Goal: Register for event/course

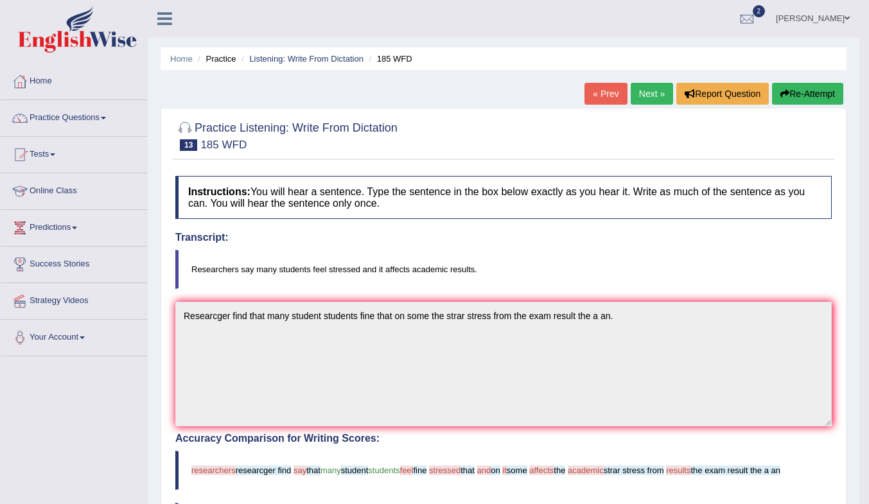
click at [637, 91] on link "Next »" at bounding box center [652, 94] width 42 height 22
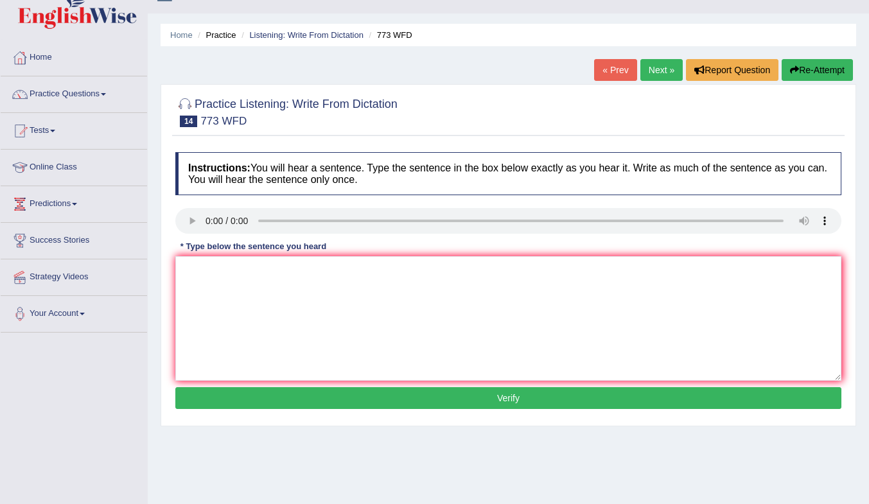
scroll to position [26, 0]
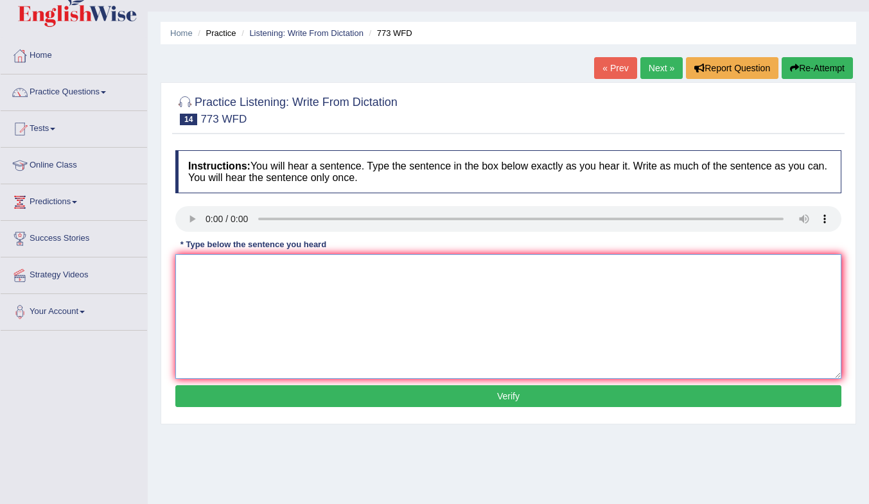
click at [263, 296] on textarea at bounding box center [508, 316] width 666 height 125
click at [340, 271] on textarea "Garvety is extaordinaly weke imposible at the level" at bounding box center [508, 316] width 666 height 125
click at [297, 270] on textarea "Garvety is extaordinaly weke imposible imposible at the level" at bounding box center [508, 316] width 666 height 125
click at [276, 271] on textarea "Garvety is extaordinaly weke wank imposible imposible at the level" at bounding box center [508, 316] width 666 height 125
click at [225, 271] on textarea "Garvety is extaordinaly extarodinaly weke wank imposible imposible at the level" at bounding box center [508, 316] width 666 height 125
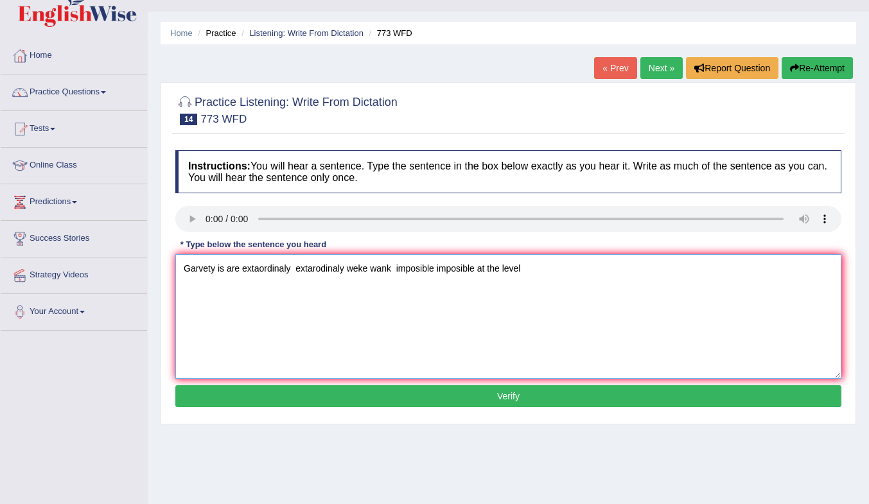
click at [215, 273] on textarea "Garvety is are extaordinaly extarodinaly weke wank imposible imposible at the l…" at bounding box center [508, 316] width 666 height 125
click at [398, 274] on textarea "Garvety garvity is are extaordinaly extarodinaly weke wank imposible imposible …" at bounding box center [508, 316] width 666 height 125
click at [445, 272] on textarea "Garvety garvity is are extaordinaly extarodinaly weke weka wank imposible impos…" at bounding box center [508, 316] width 666 height 125
click at [541, 270] on textarea "Garvety garvity is are extaordinaly extarodinaly weke weka wank and imposible i…" at bounding box center [508, 316] width 666 height 125
click at [598, 270] on textarea "Garvety garvity is are extaordinaly extarodinaly weke weka wank and imposible i…" at bounding box center [508, 316] width 666 height 125
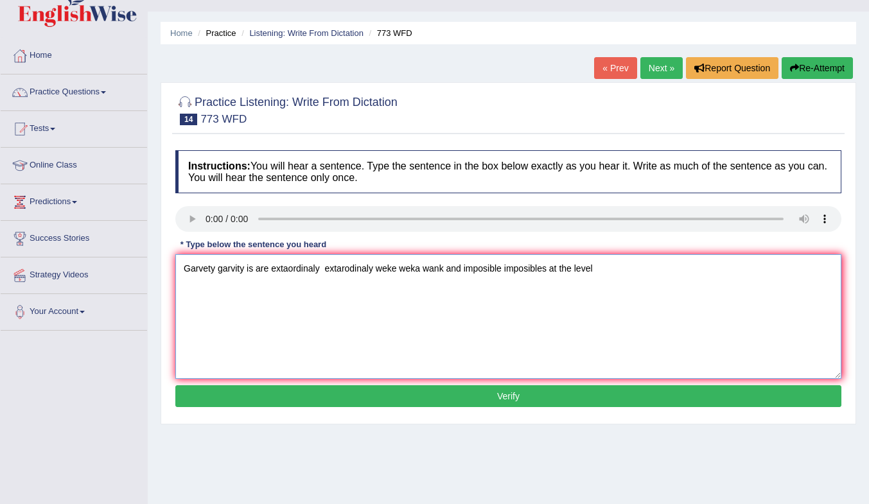
click at [573, 269] on textarea "Garvety garvity is are extaordinaly extarodinaly weke weka wank and imposible i…" at bounding box center [508, 316] width 666 height 125
click at [574, 271] on textarea "Garvety garvity is are extaordinaly extarodinaly weke weka wank and imposible i…" at bounding box center [508, 316] width 666 height 125
click at [613, 269] on textarea "Garvety garvity is are extaordinaly extarodinaly weke weka wank and imposible i…" at bounding box center [508, 316] width 666 height 125
type textarea "Garvety garvity is are extaordinaly extarodinaly weke weka wank and imposible i…"
click at [606, 400] on button "Verify" at bounding box center [508, 396] width 666 height 22
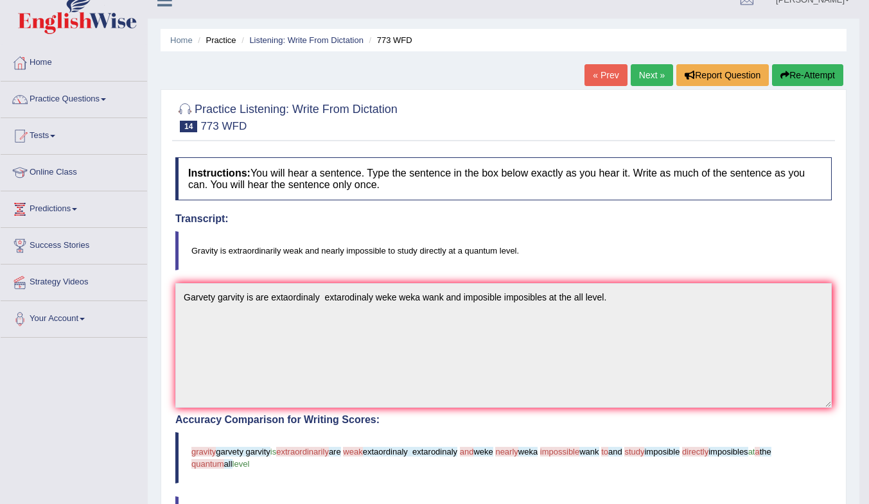
scroll to position [0, 0]
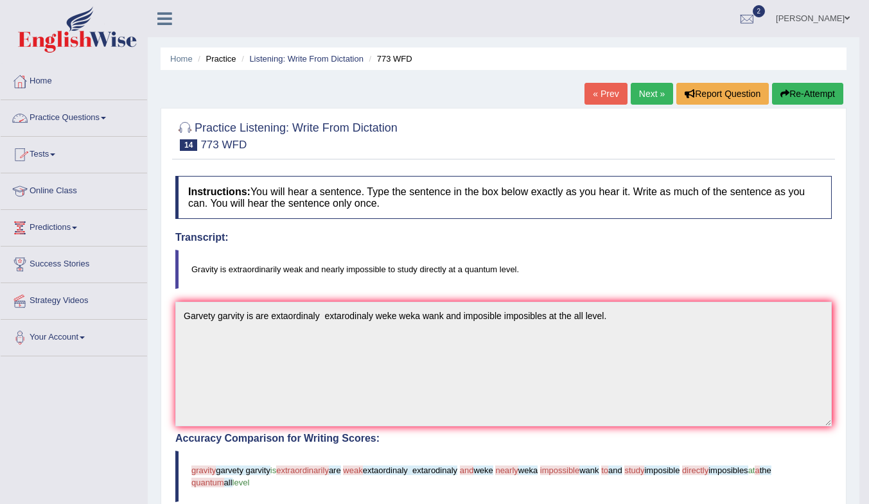
click at [54, 116] on link "Practice Questions" at bounding box center [74, 116] width 146 height 32
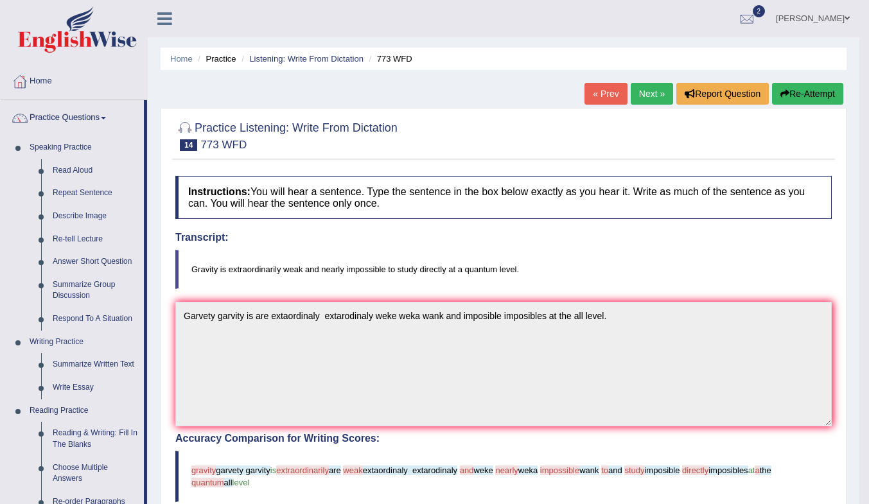
click at [69, 168] on link "Read Aloud" at bounding box center [95, 170] width 97 height 23
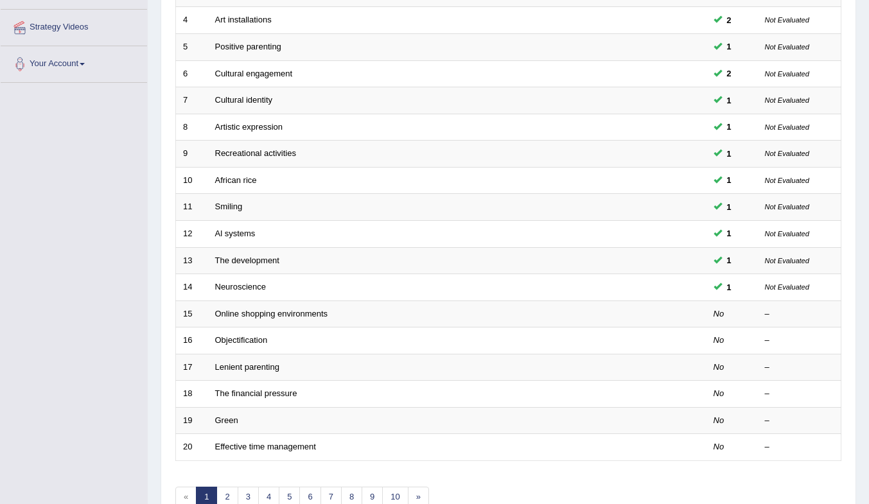
scroll to position [346, 0]
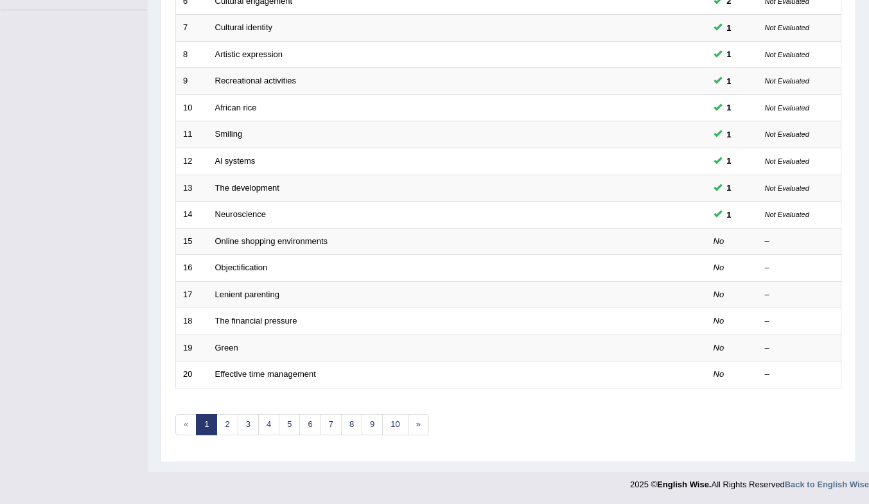
click at [238, 236] on td "Online shopping environments" at bounding box center [409, 241] width 402 height 27
click at [241, 238] on link "Online shopping environments" at bounding box center [271, 241] width 113 height 10
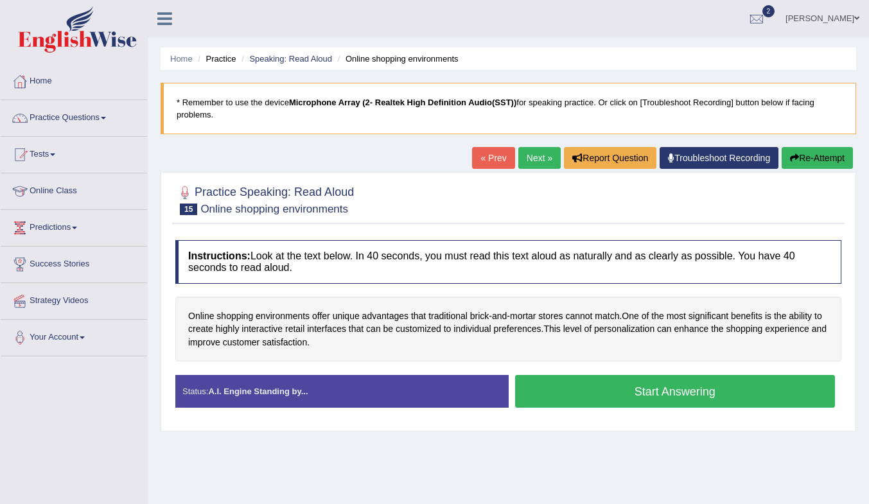
click at [263, 329] on span "interactive" at bounding box center [262, 328] width 41 height 13
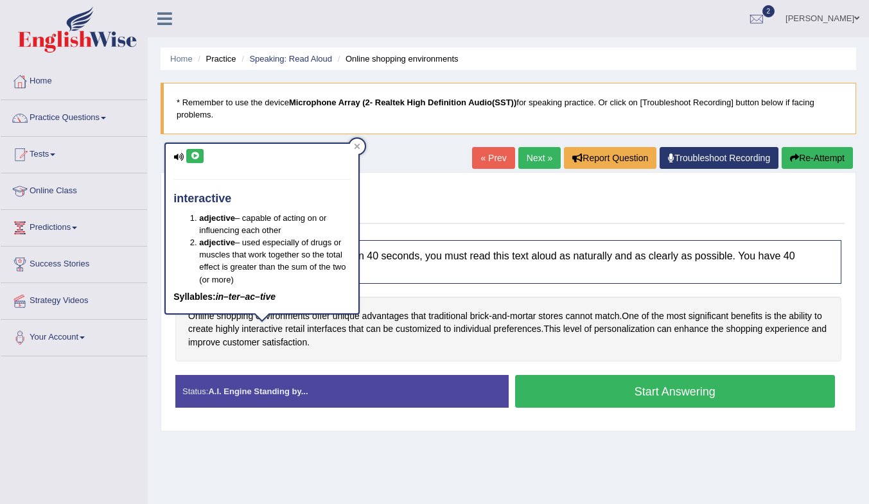
click at [200, 151] on button at bounding box center [194, 156] width 17 height 14
click at [358, 146] on icon at bounding box center [358, 147] width 6 height 6
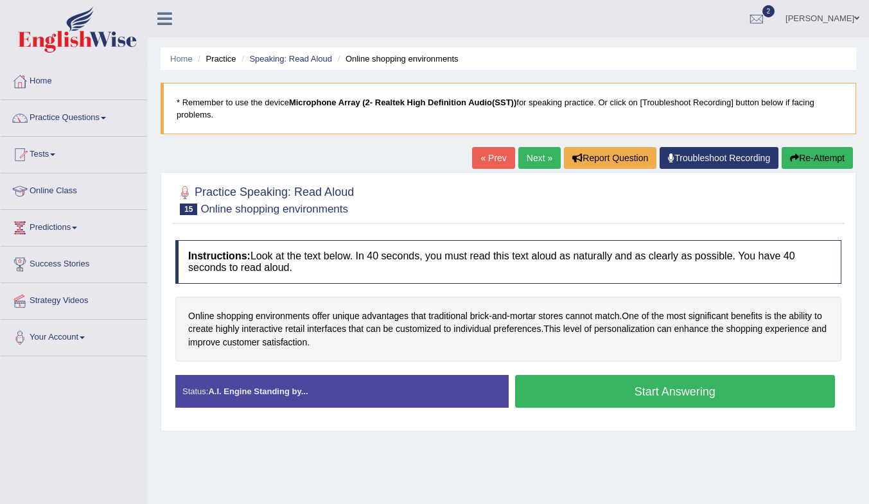
click at [483, 319] on span "brick" at bounding box center [479, 316] width 19 height 13
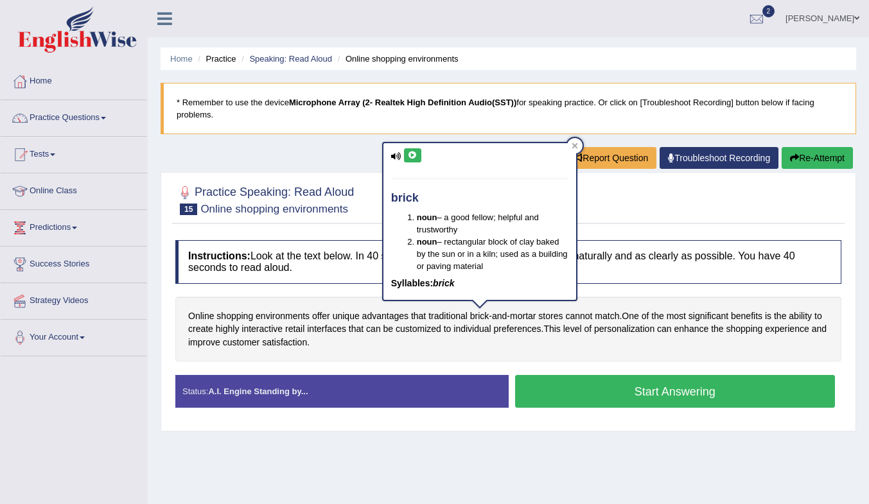
click at [408, 155] on icon at bounding box center [413, 156] width 10 height 8
click at [577, 147] on icon at bounding box center [575, 146] width 6 height 6
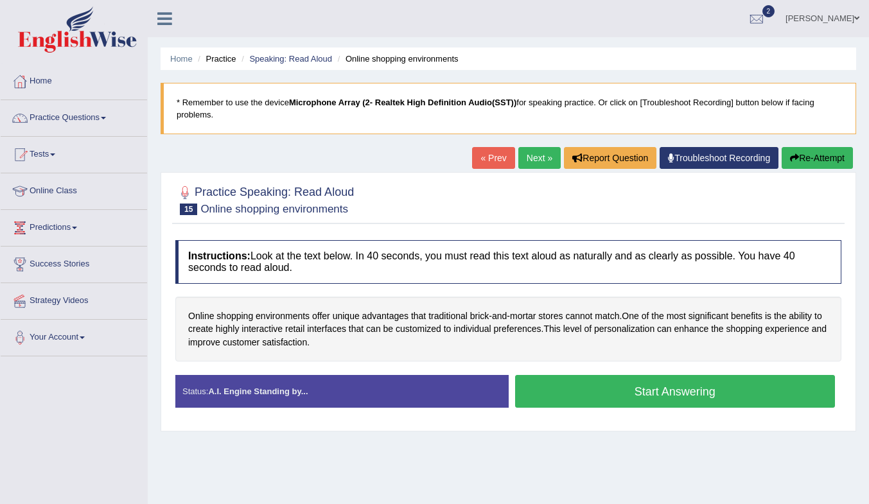
click at [530, 317] on span "mortar" at bounding box center [523, 316] width 26 height 13
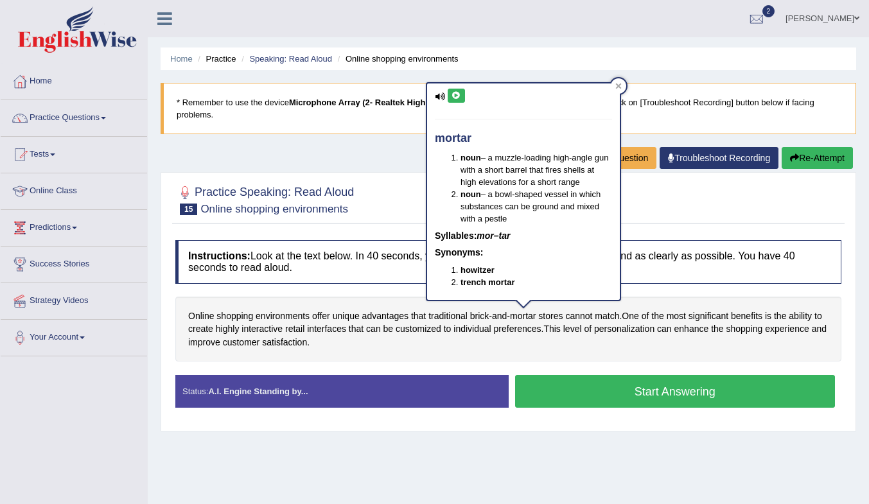
click at [460, 101] on button at bounding box center [456, 96] width 17 height 14
click at [618, 87] on icon at bounding box center [619, 87] width 6 height 6
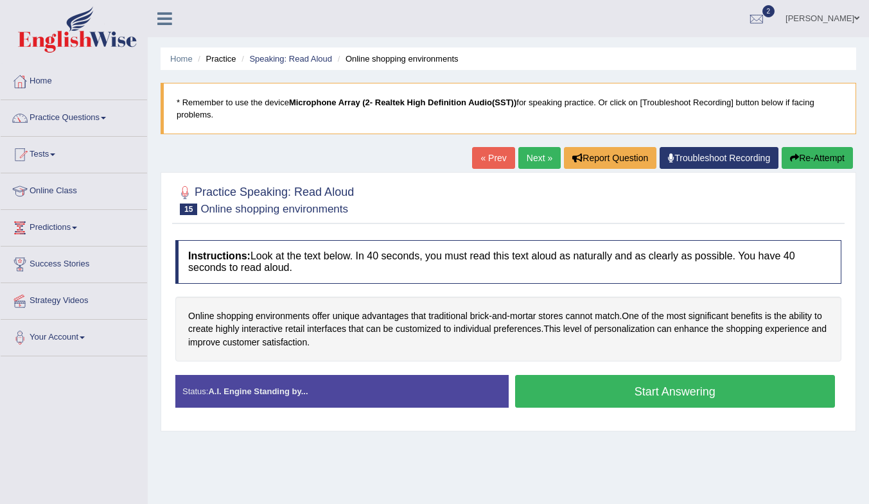
click at [598, 394] on button "Start Answering" at bounding box center [675, 391] width 321 height 33
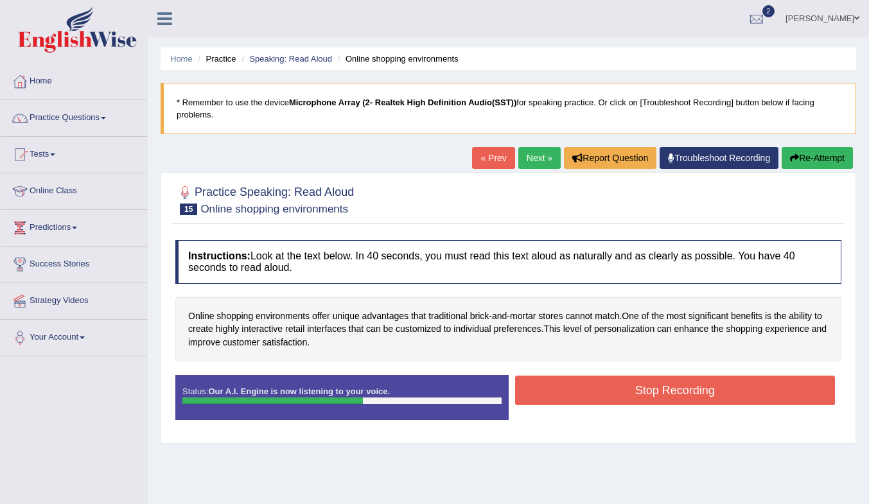
click at [608, 396] on button "Stop Recording" at bounding box center [675, 391] width 321 height 30
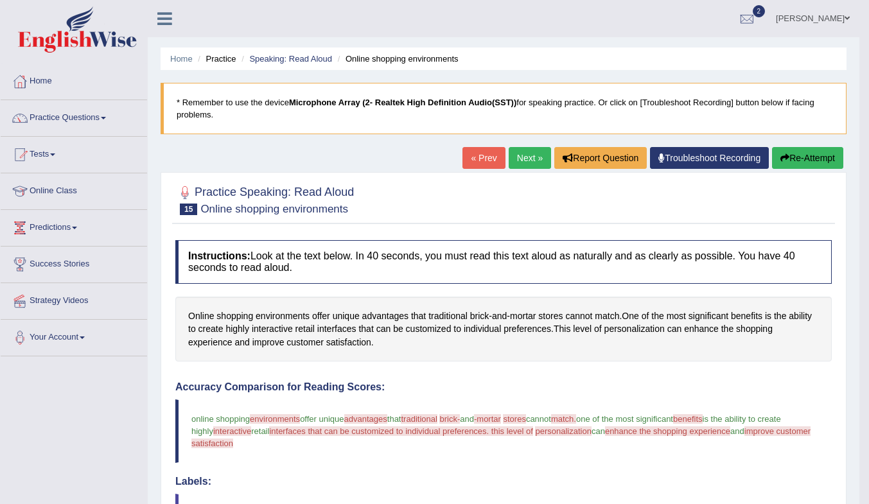
click at [519, 172] on div "Practice Speaking: Read Aloud 15 Online shopping environments Instructions: Loo…" at bounding box center [504, 509] width 686 height 675
click at [518, 158] on link "Next »" at bounding box center [530, 158] width 42 height 22
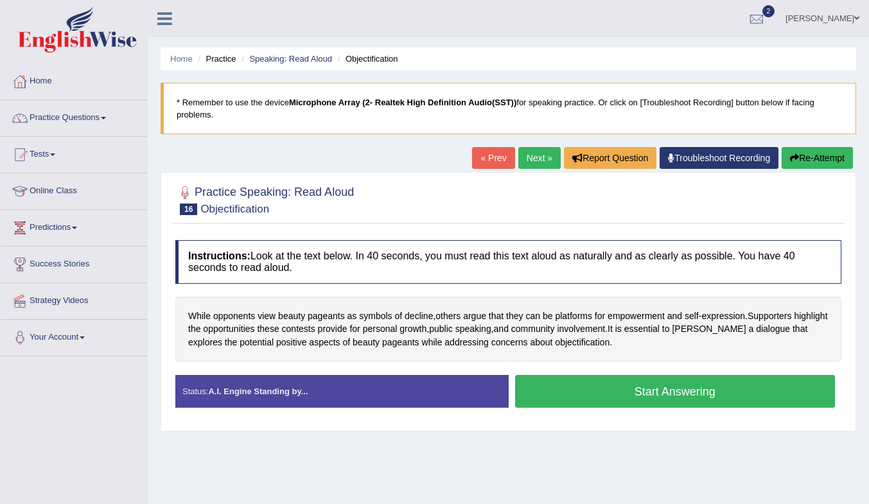
click at [242, 317] on span "opponents" at bounding box center [234, 316] width 42 height 13
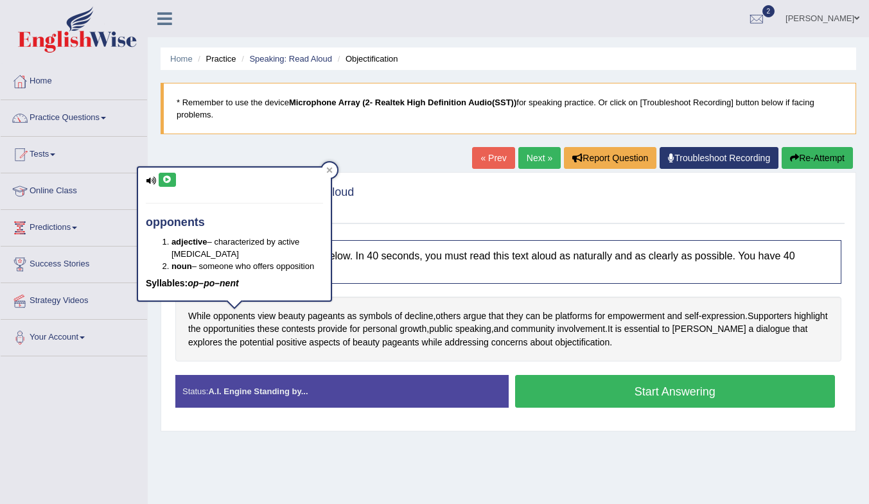
click at [171, 176] on icon at bounding box center [168, 180] width 10 height 8
click at [331, 172] on icon at bounding box center [330, 171] width 6 height 6
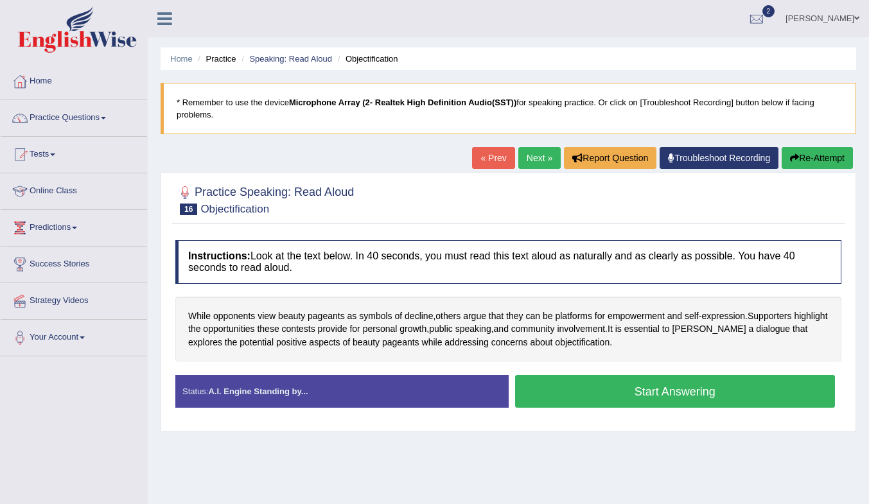
click at [336, 315] on span "pageants" at bounding box center [326, 316] width 37 height 13
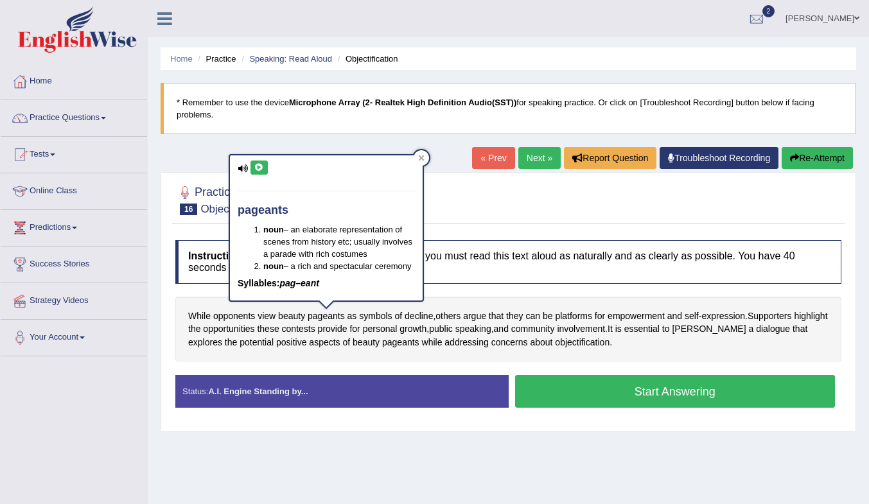
click at [261, 170] on icon at bounding box center [259, 168] width 10 height 8
click at [423, 155] on icon at bounding box center [422, 158] width 6 height 6
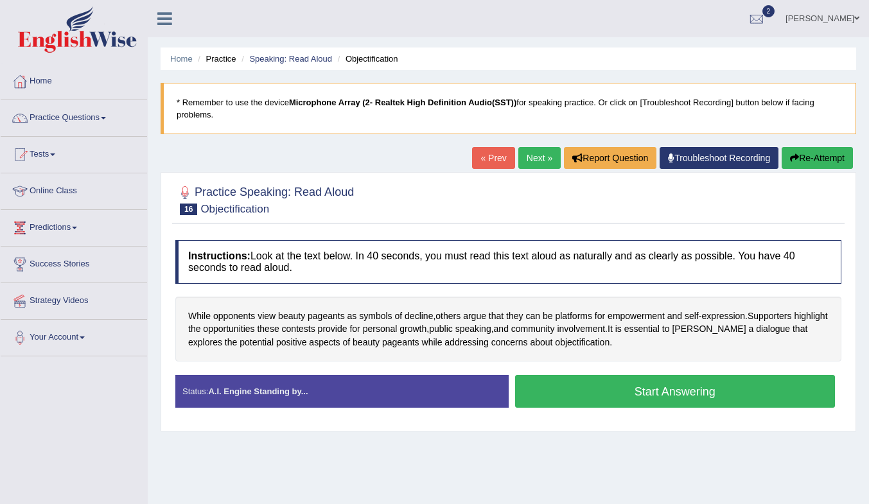
click at [482, 319] on span "argue" at bounding box center [474, 316] width 23 height 13
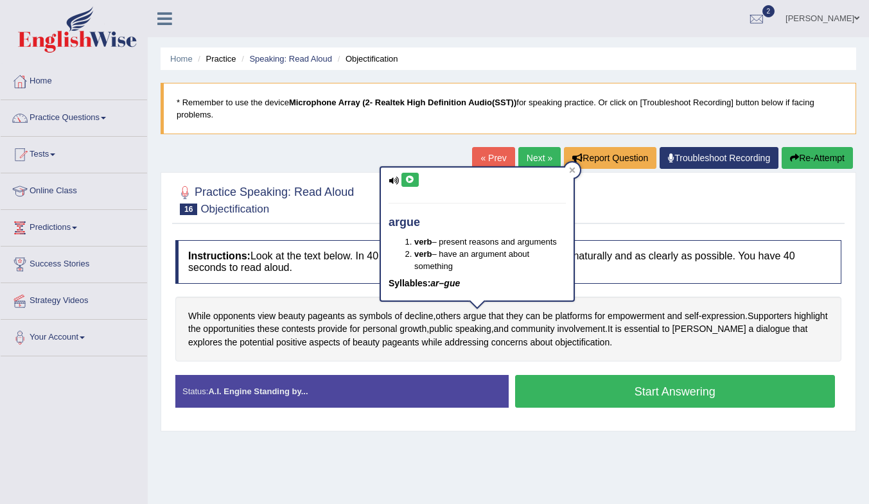
click at [408, 176] on icon at bounding box center [410, 180] width 10 height 8
click at [571, 169] on icon at bounding box center [573, 171] width 6 height 6
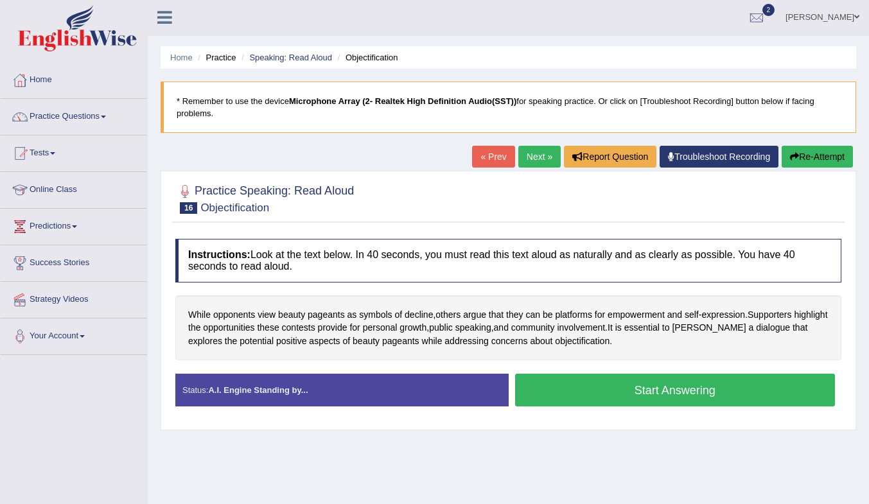
click at [736, 317] on div "While opponents view beauty pageants as symbols of decline , others argue that …" at bounding box center [508, 329] width 666 height 66
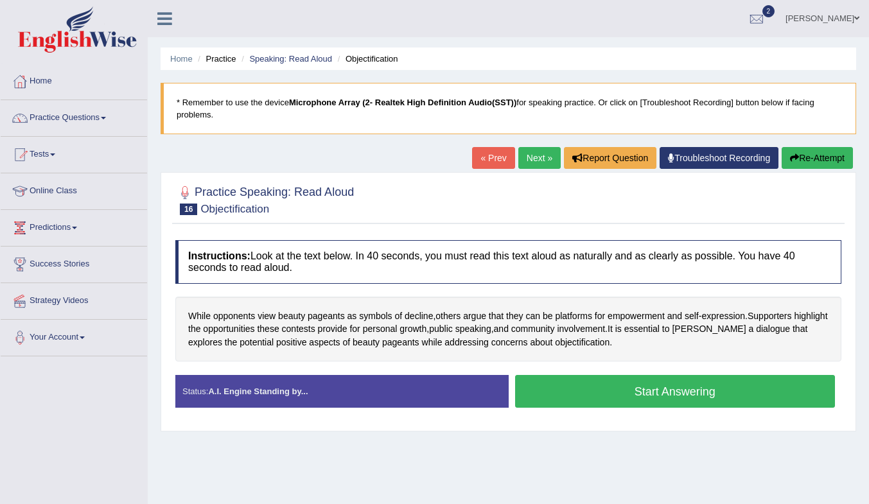
click at [734, 315] on span "expression" at bounding box center [724, 316] width 44 height 13
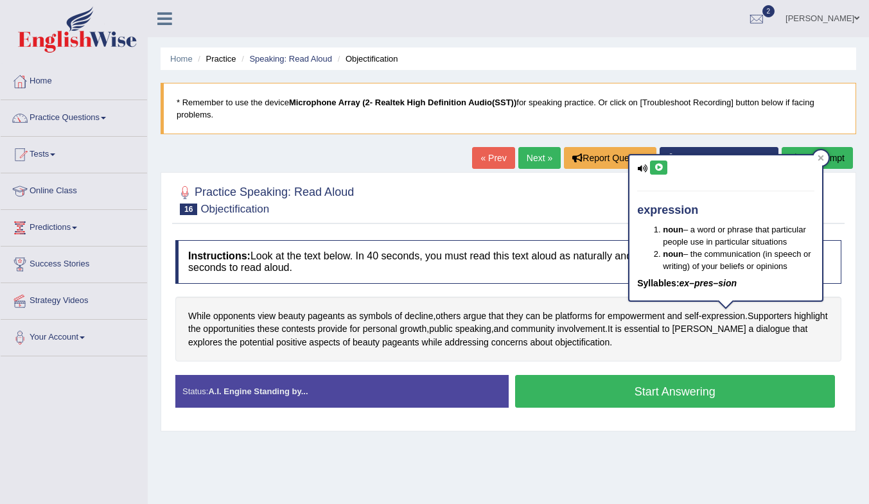
click at [658, 166] on icon at bounding box center [659, 168] width 10 height 8
click at [822, 161] on icon at bounding box center [821, 158] width 6 height 6
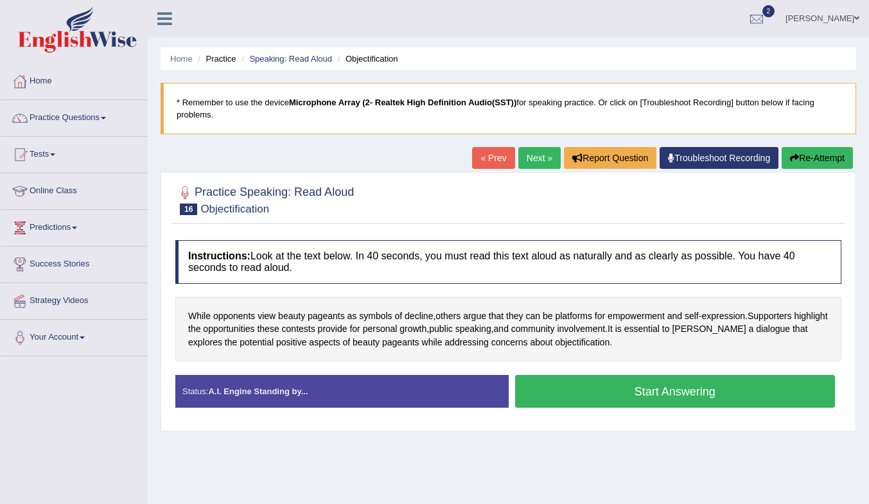
click at [606, 394] on button "Start Answering" at bounding box center [675, 391] width 321 height 33
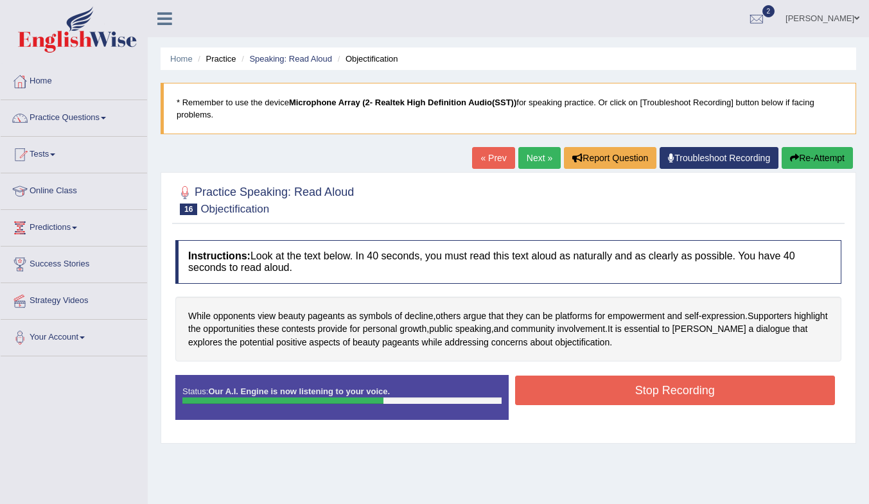
click at [580, 384] on button "Stop Recording" at bounding box center [675, 391] width 321 height 30
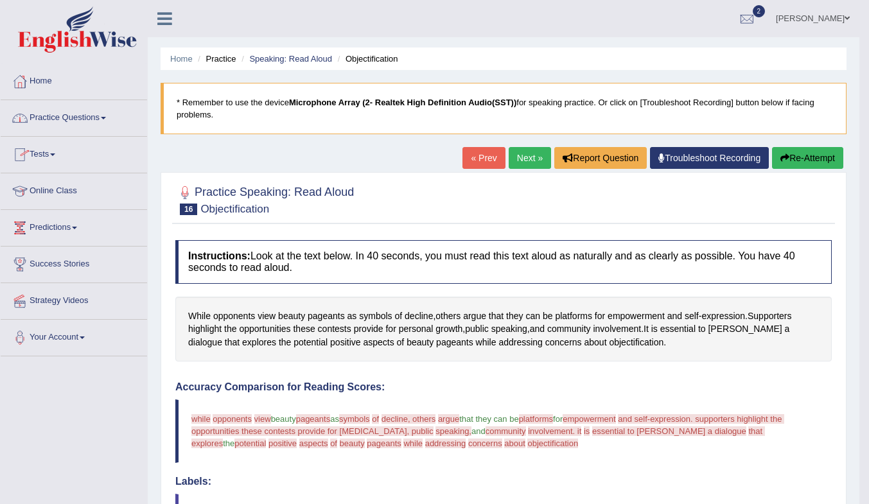
click at [529, 158] on link "Next »" at bounding box center [530, 158] width 42 height 22
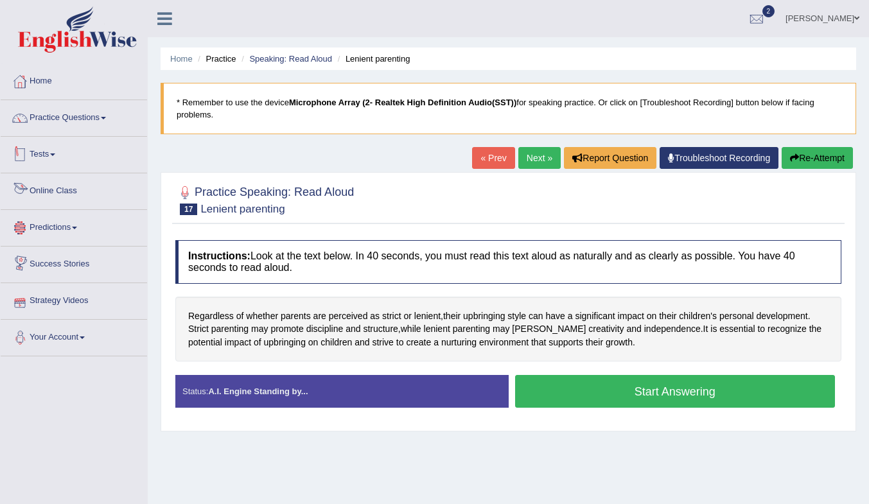
click at [33, 152] on link "Tests" at bounding box center [74, 153] width 146 height 32
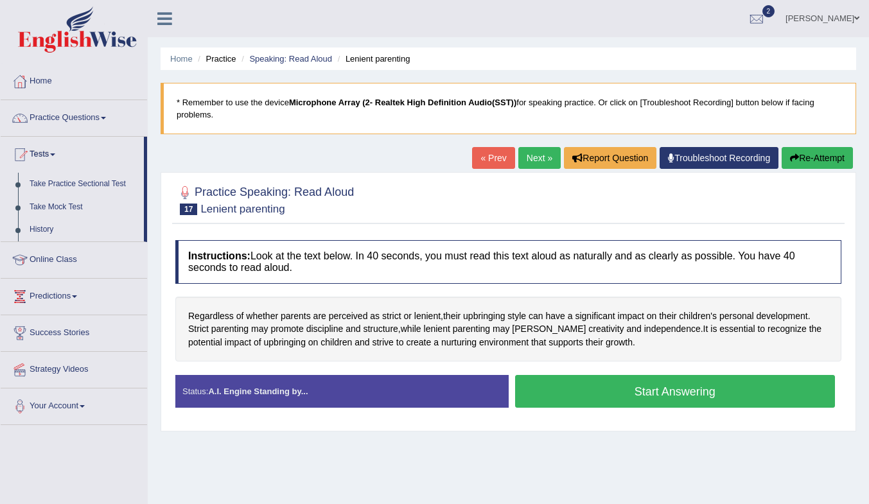
click at [49, 202] on link "Take Mock Test" at bounding box center [84, 207] width 120 height 23
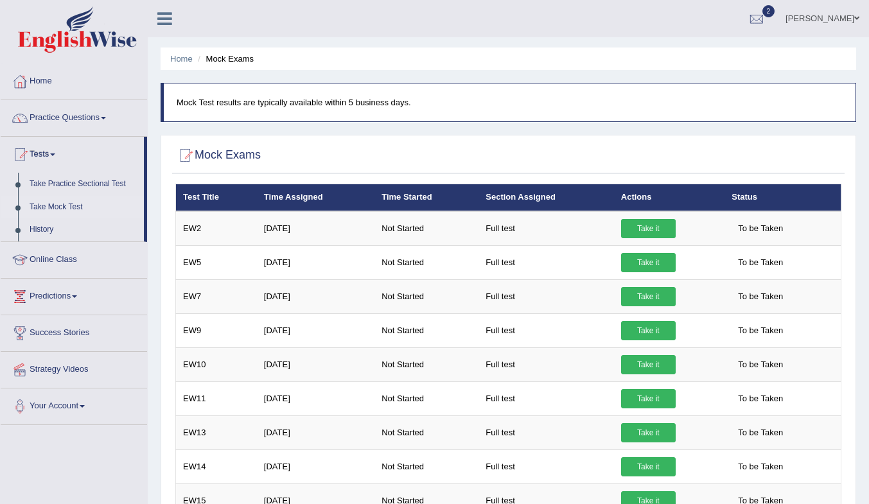
click at [651, 230] on link "Take it" at bounding box center [648, 228] width 55 height 19
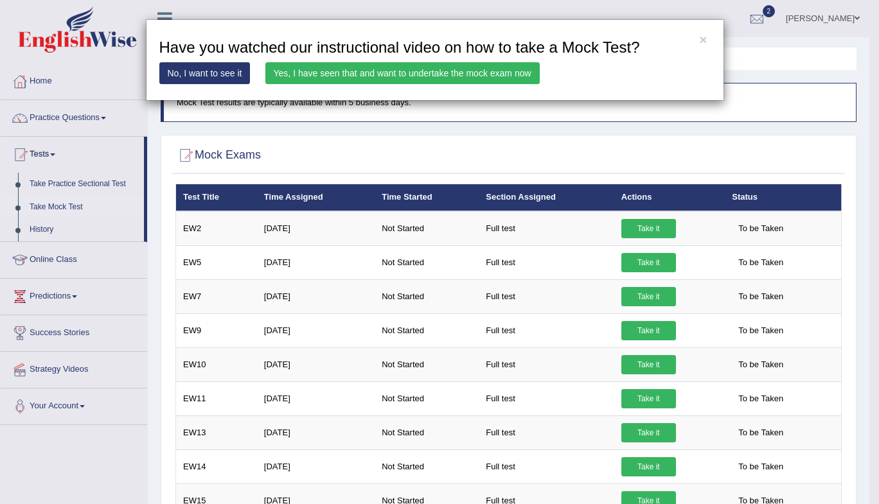
click at [307, 69] on link "Yes, I have seen that and want to undertake the mock exam now" at bounding box center [402, 73] width 274 height 22
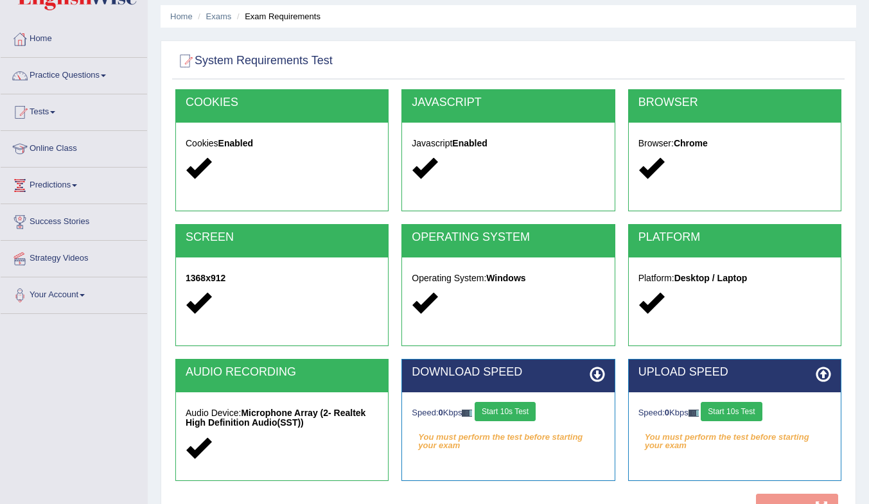
scroll to position [64, 0]
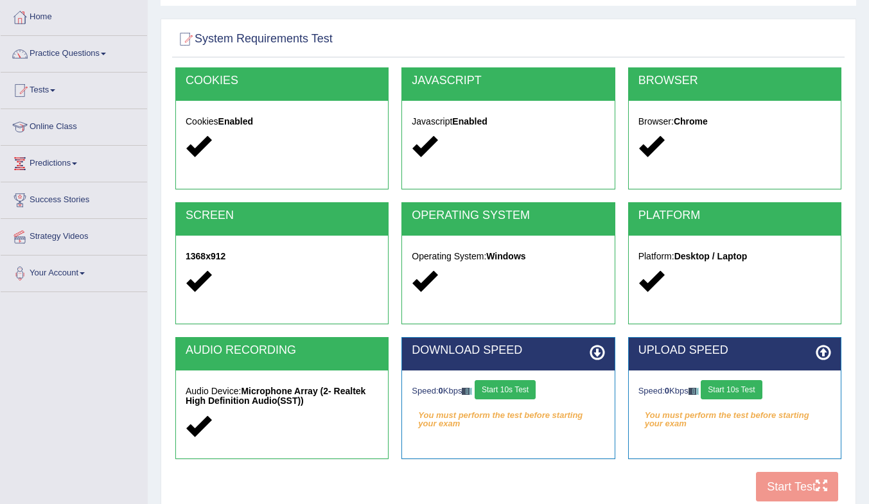
click at [503, 376] on div "Speed: 0 Kbps Start 10s Test You must perform the test before starting your exa…" at bounding box center [508, 403] width 212 height 64
click at [503, 385] on button "Start 10s Test" at bounding box center [505, 389] width 61 height 19
click at [741, 390] on button "Start 10s Test" at bounding box center [731, 389] width 61 height 19
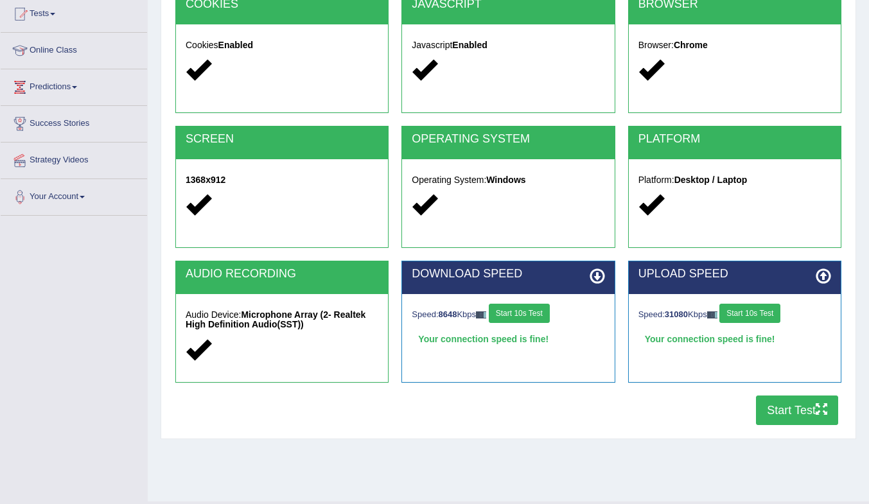
scroll to position [170, 0]
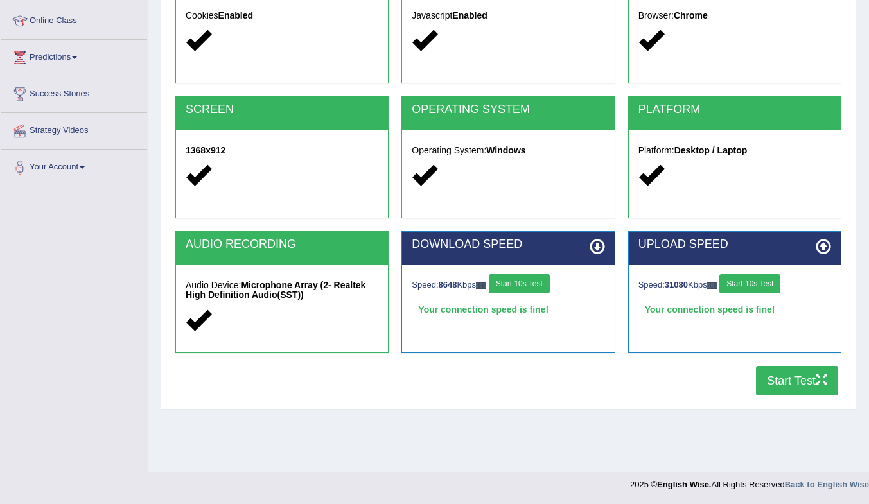
click at [801, 381] on button "Start Test" at bounding box center [797, 381] width 82 height 30
